Goal: Transaction & Acquisition: Subscribe to service/newsletter

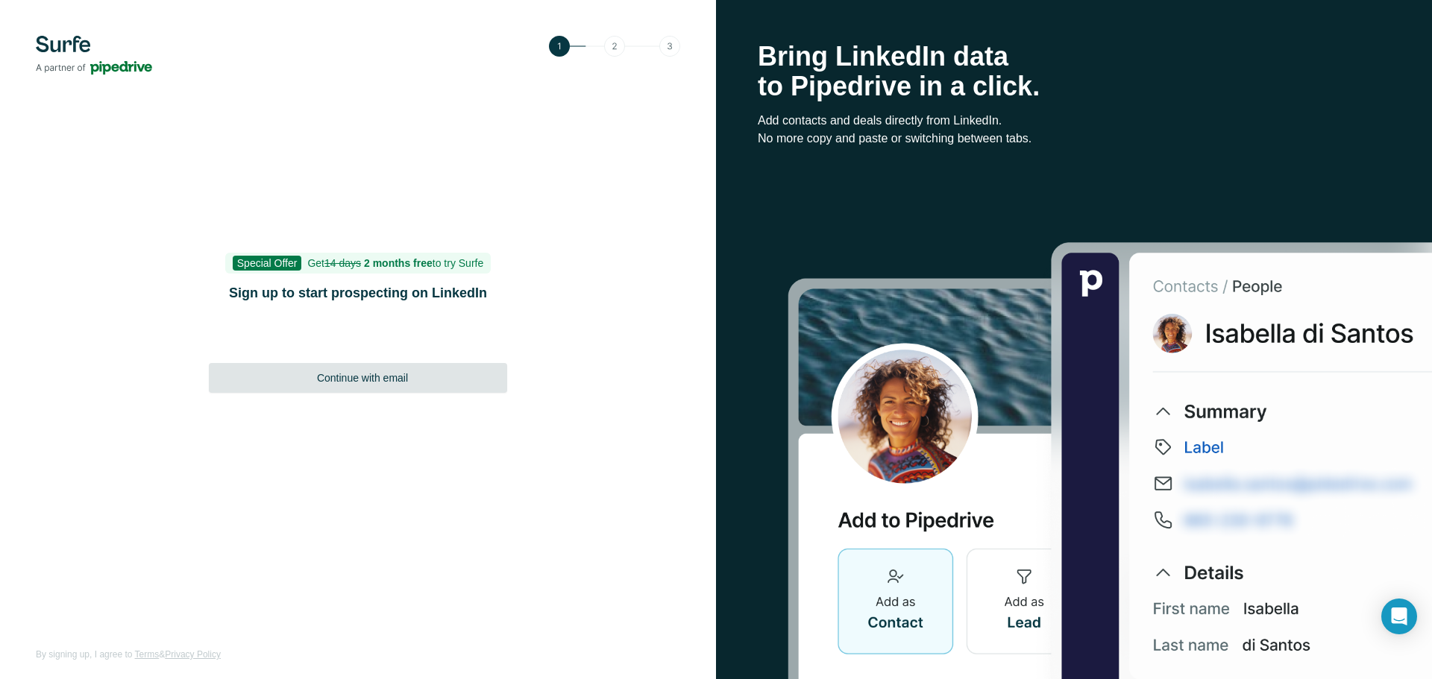
click at [383, 383] on span "Continue with email" at bounding box center [362, 378] width 91 height 15
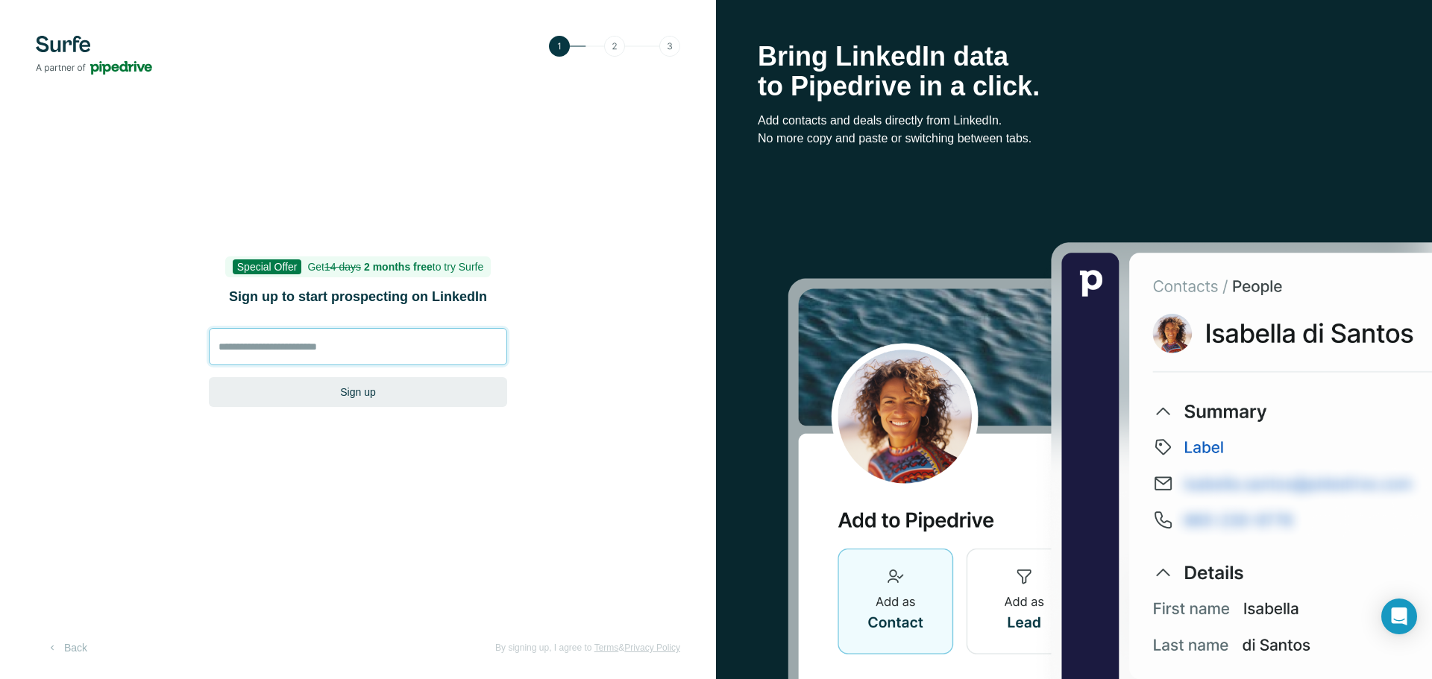
click at [349, 332] on input at bounding box center [358, 346] width 298 height 37
type input "**********"
click at [403, 390] on button "Sign up" at bounding box center [358, 392] width 298 height 30
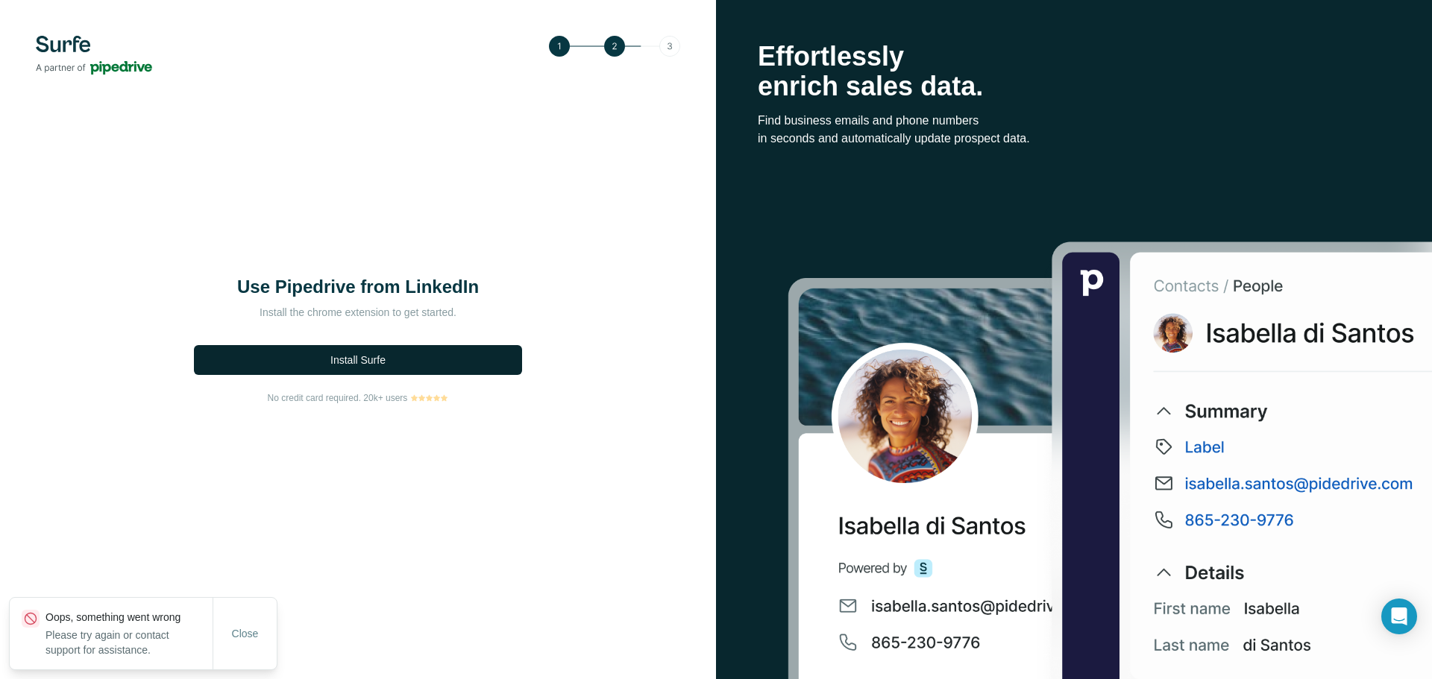
click at [404, 360] on button "Install Surfe" at bounding box center [358, 360] width 328 height 30
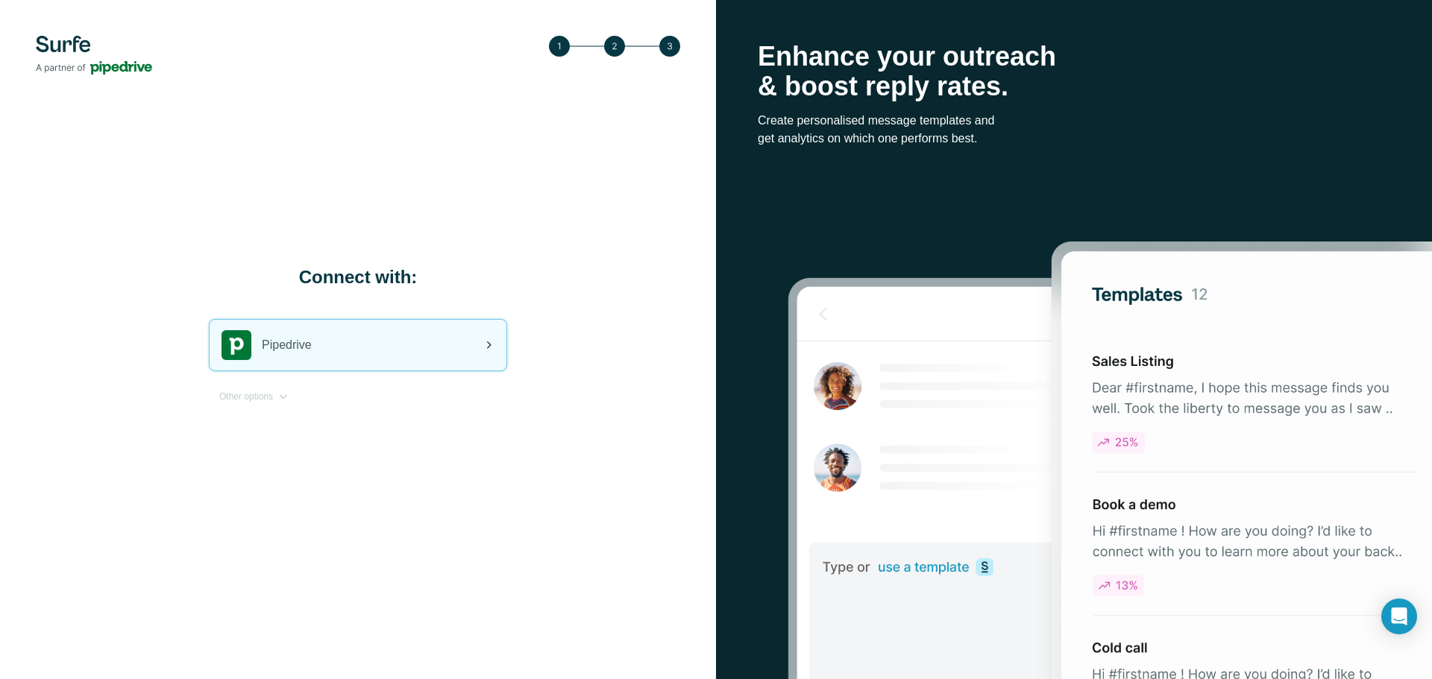
click at [380, 356] on div "Pipedrive" at bounding box center [358, 345] width 297 height 51
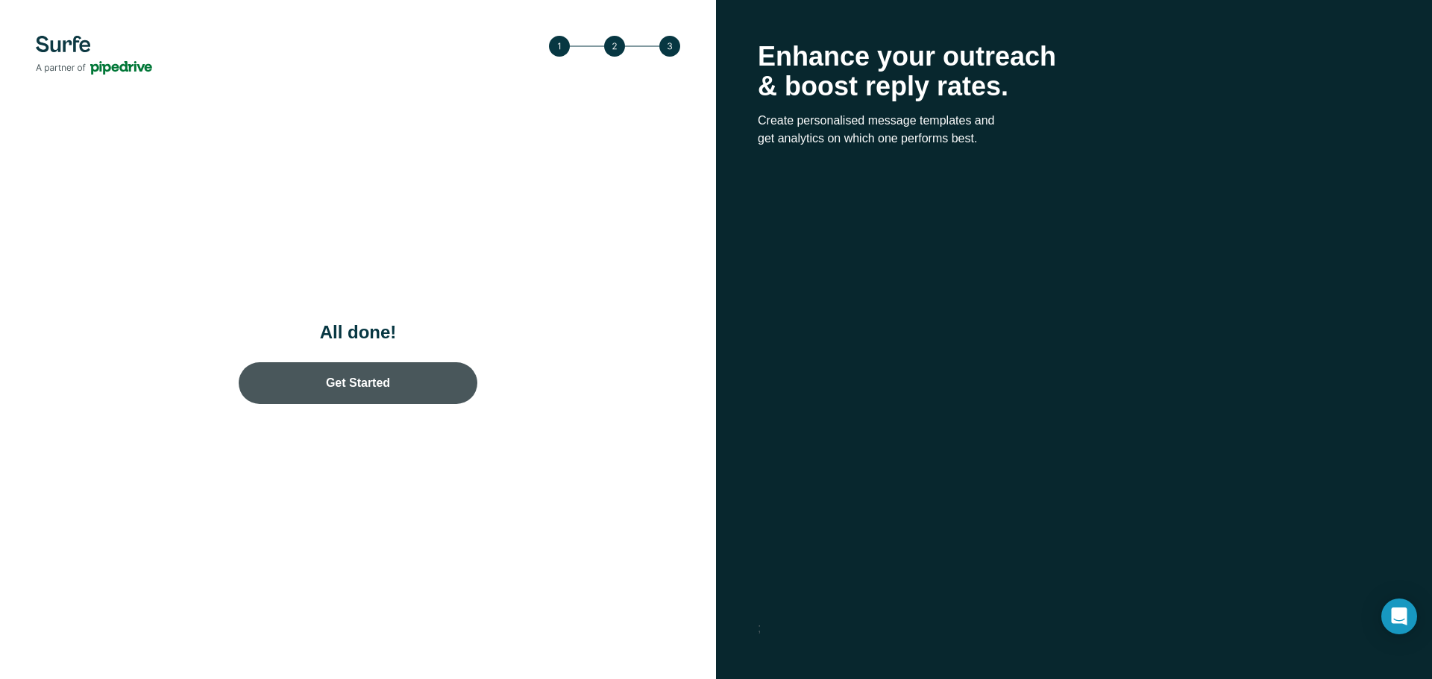
click at [347, 382] on link "Get Started" at bounding box center [358, 383] width 239 height 42
